Goal: Transaction & Acquisition: Purchase product/service

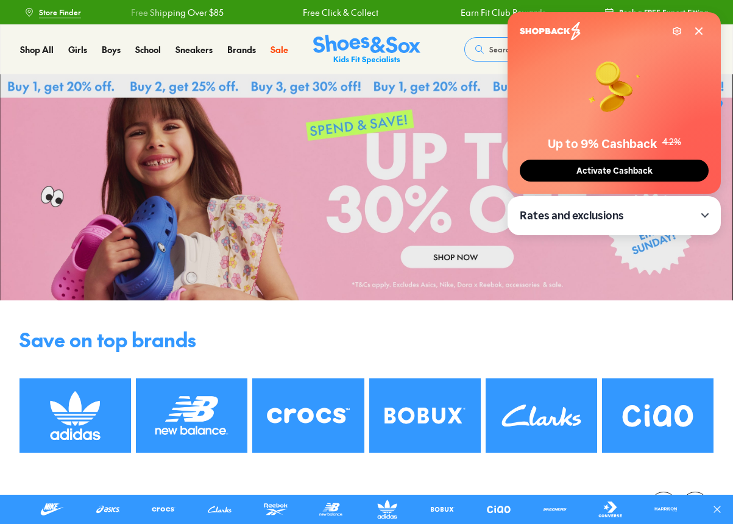
click at [702, 31] on icon at bounding box center [699, 31] width 10 height 10
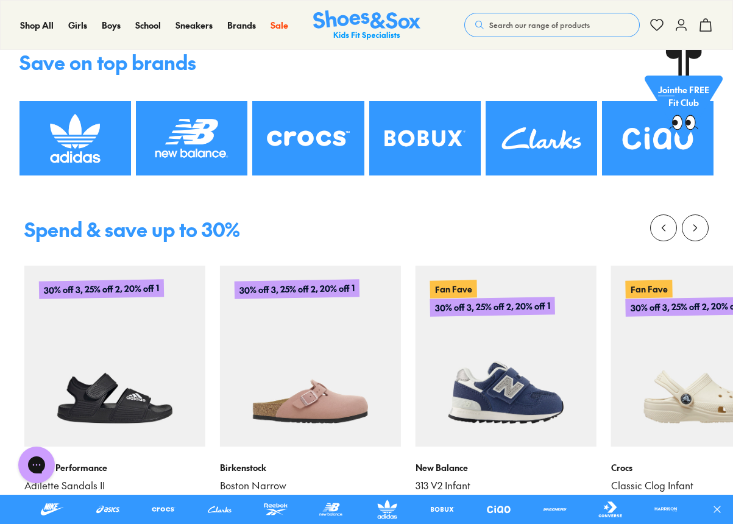
click at [550, 164] on img at bounding box center [541, 138] width 111 height 74
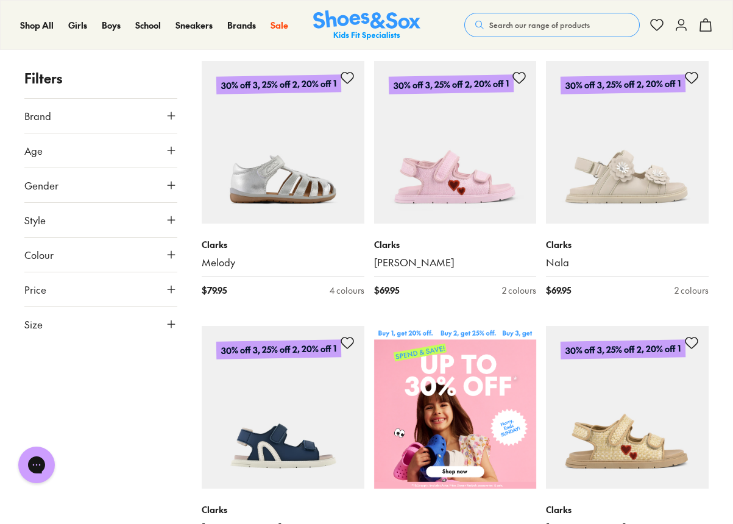
scroll to position [90, 0]
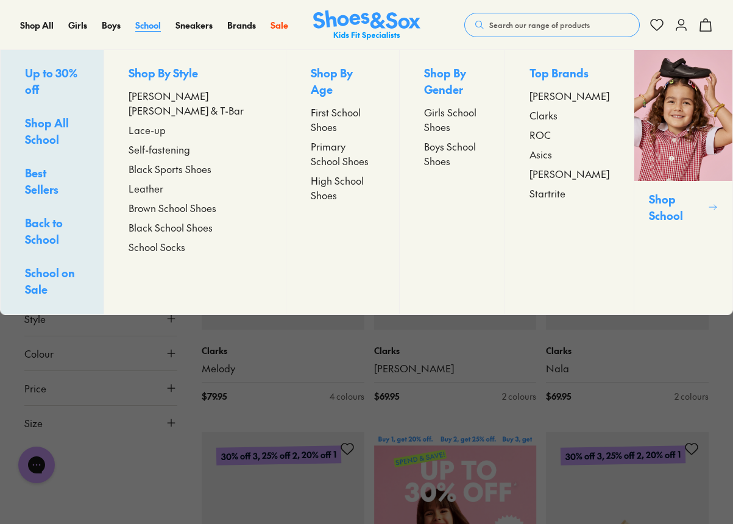
click at [150, 23] on span "School" at bounding box center [148, 25] width 26 height 12
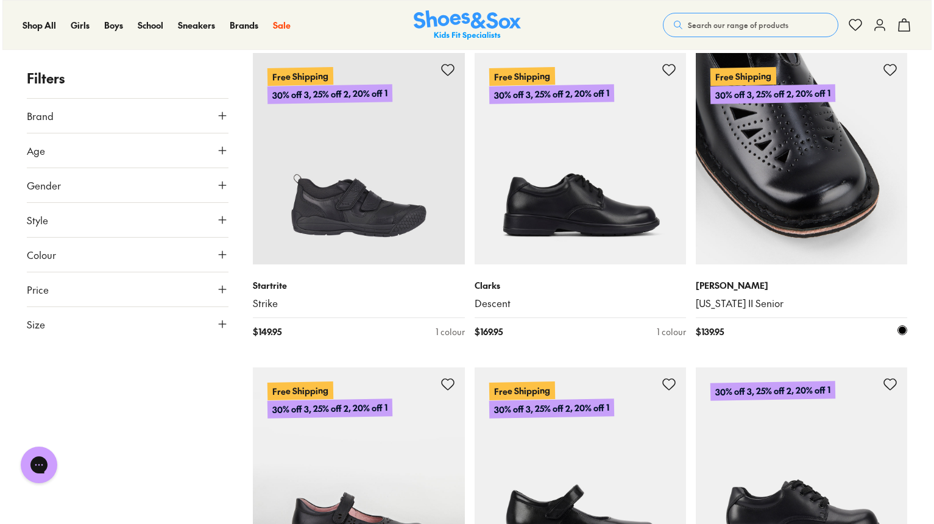
scroll to position [1772, 0]
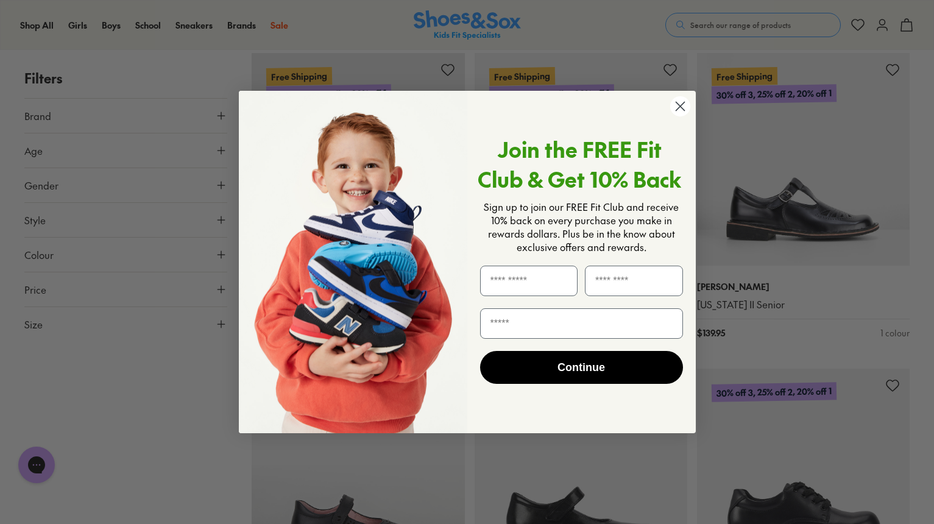
click at [676, 102] on circle "Close dialog" at bounding box center [680, 106] width 20 height 20
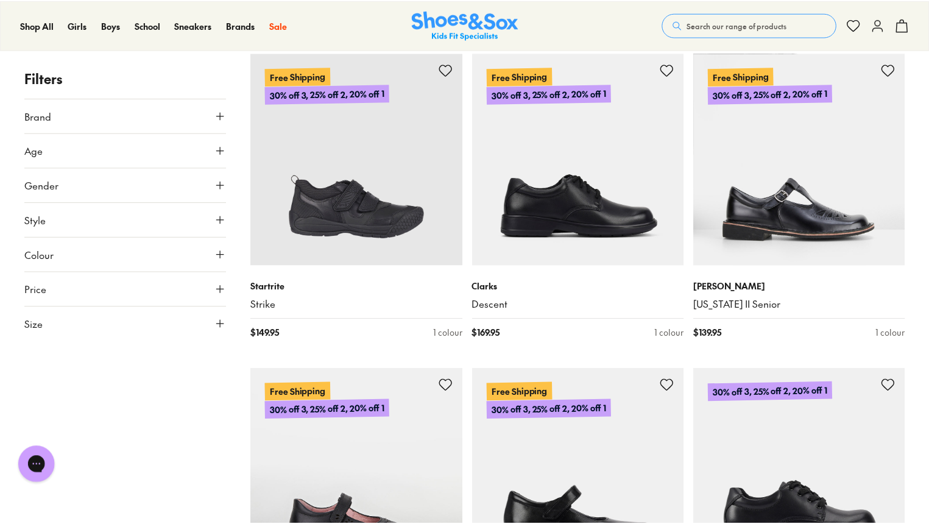
scroll to position [1766, 0]
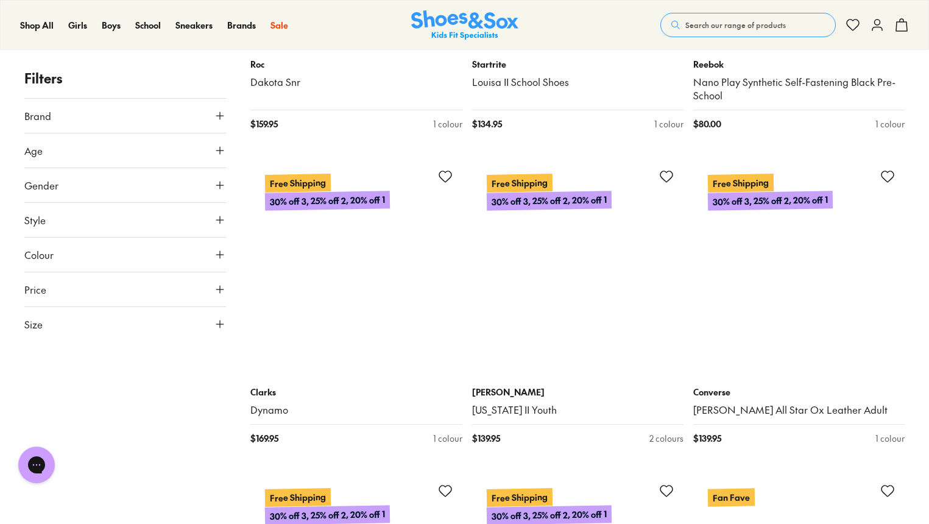
scroll to position [4899, 0]
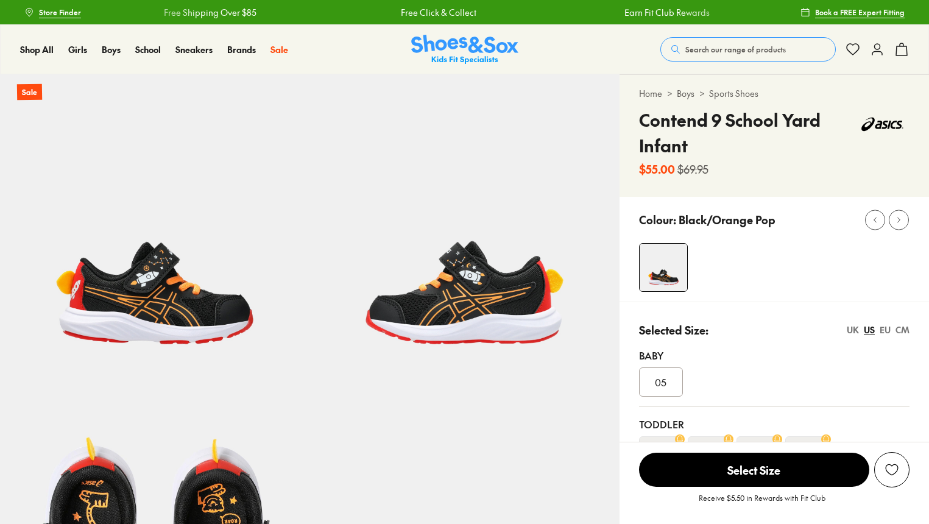
select select "*"
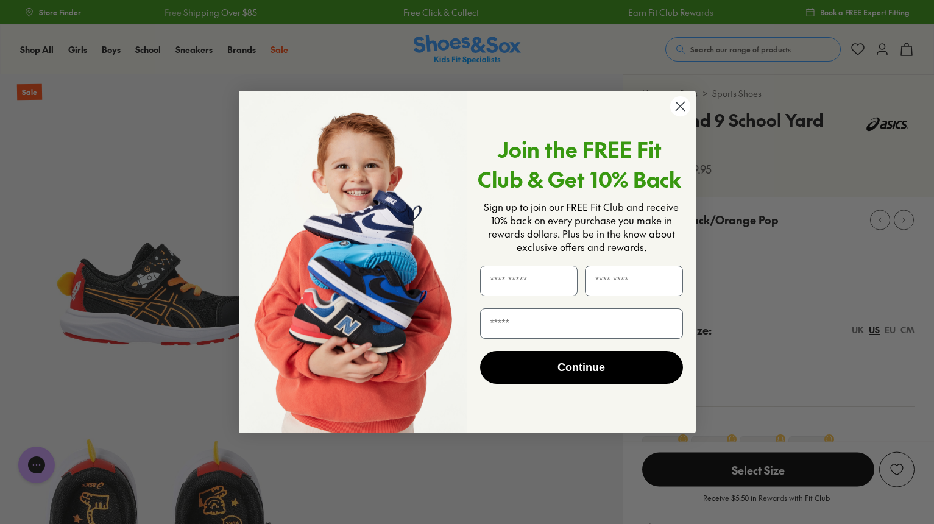
click at [676, 107] on circle "Close dialog" at bounding box center [680, 106] width 20 height 20
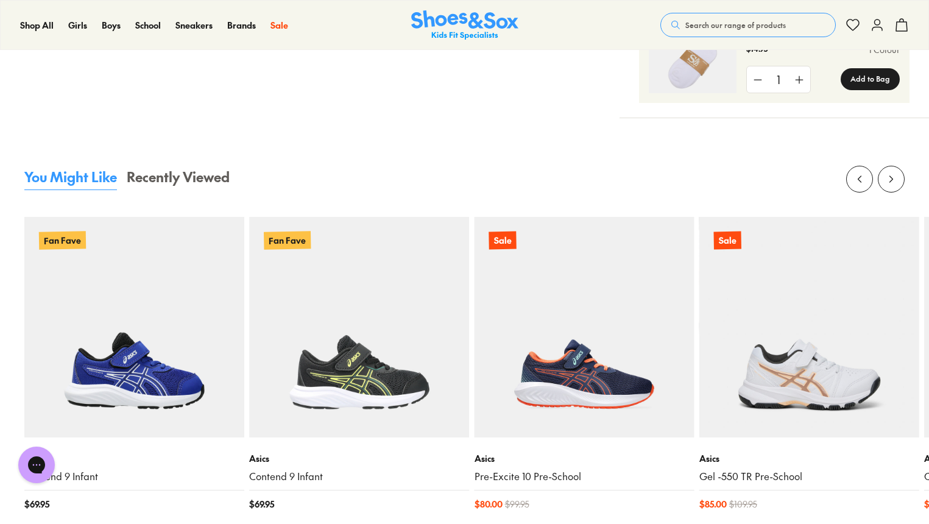
scroll to position [1279, 0]
